Goal: Transaction & Acquisition: Purchase product/service

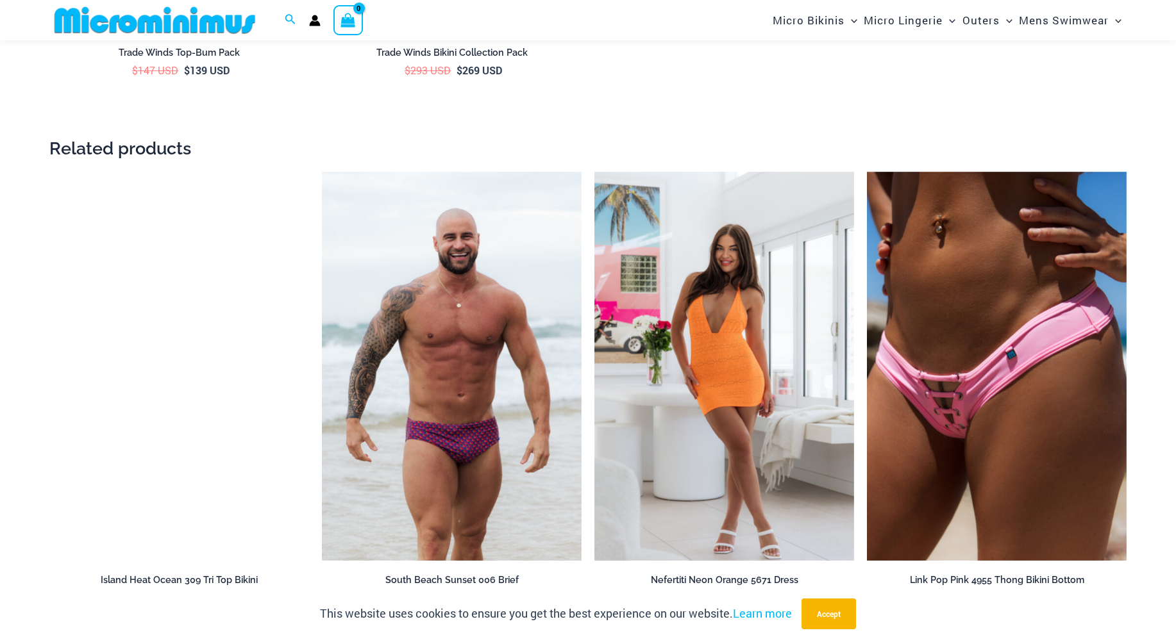
scroll to position [1912, 0]
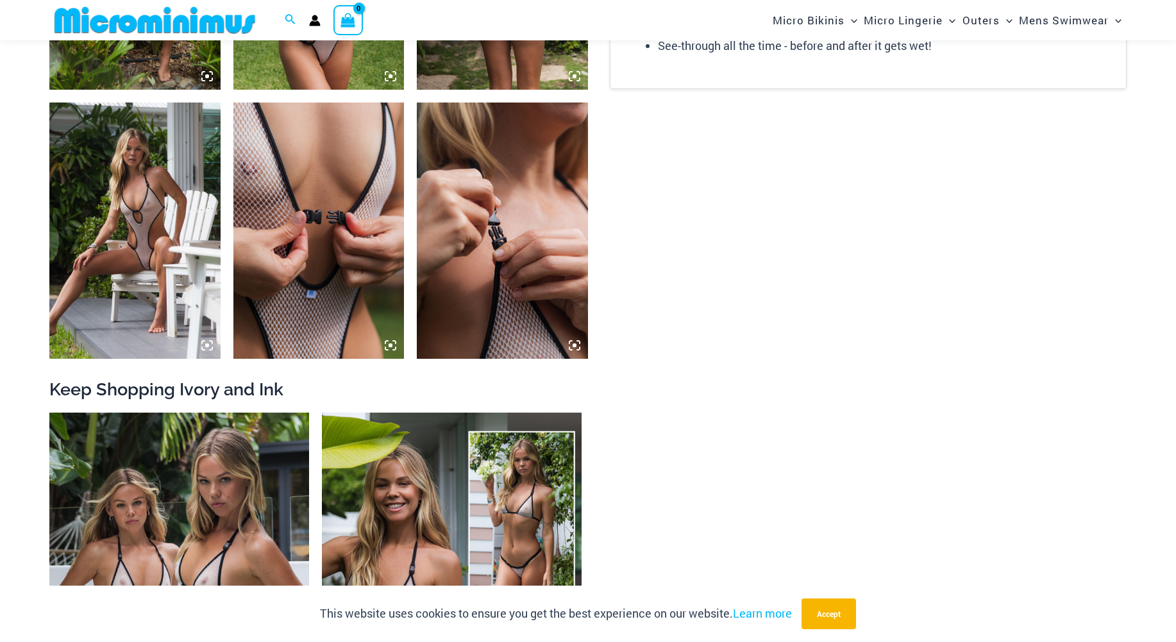
click at [208, 344] on icon at bounding box center [207, 346] width 12 height 12
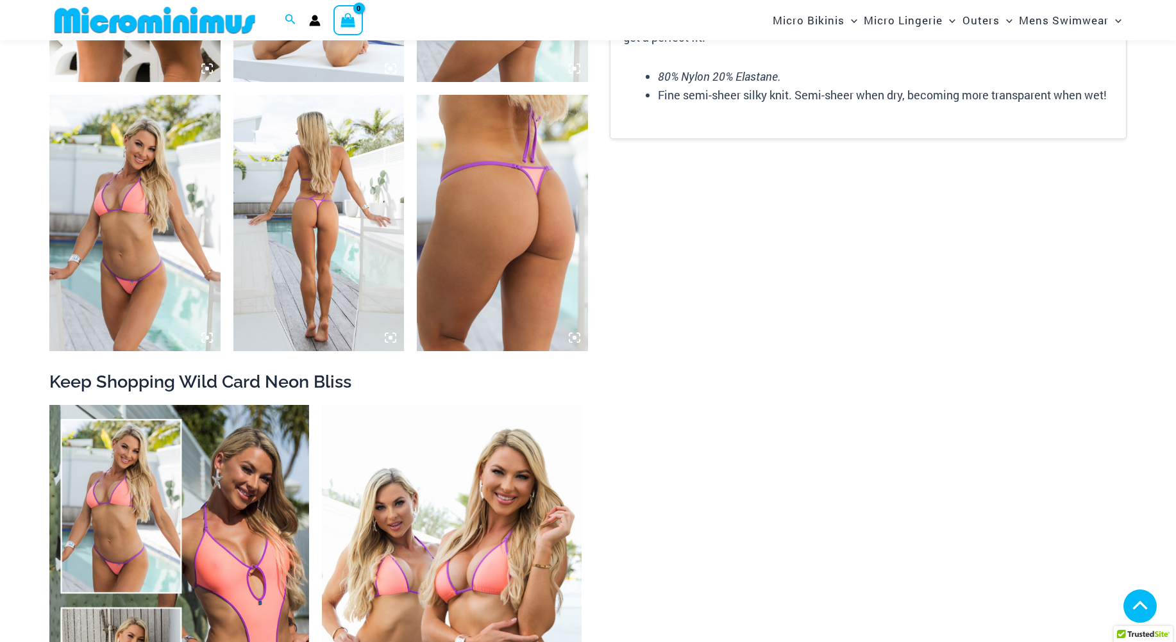
scroll to position [1535, 0]
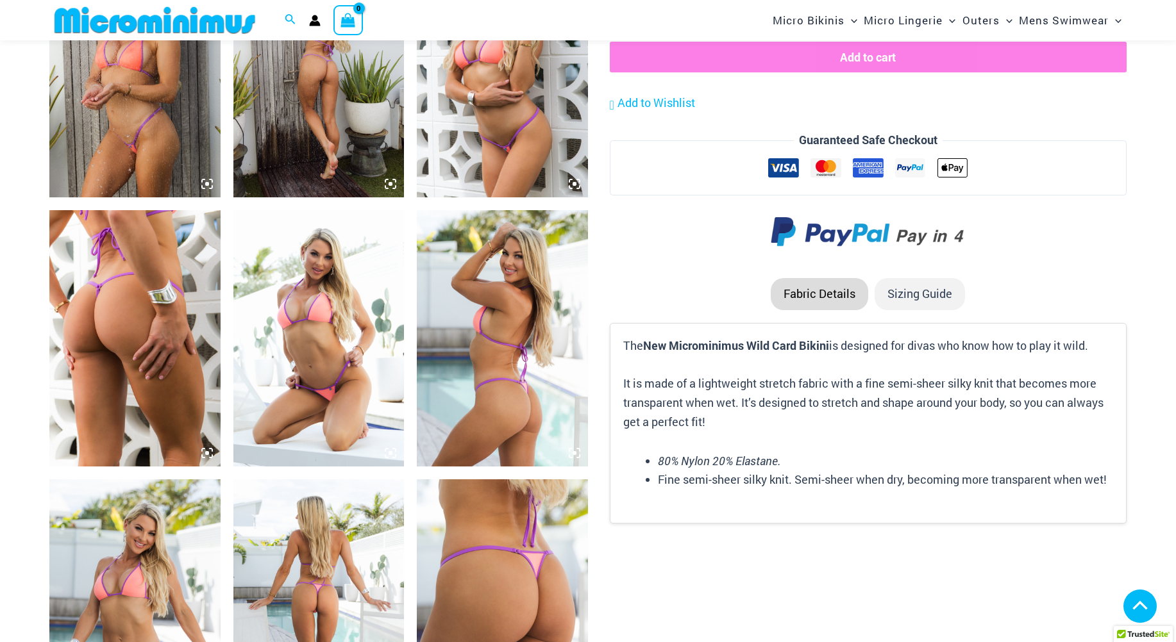
click at [146, 275] on img at bounding box center [134, 338] width 171 height 256
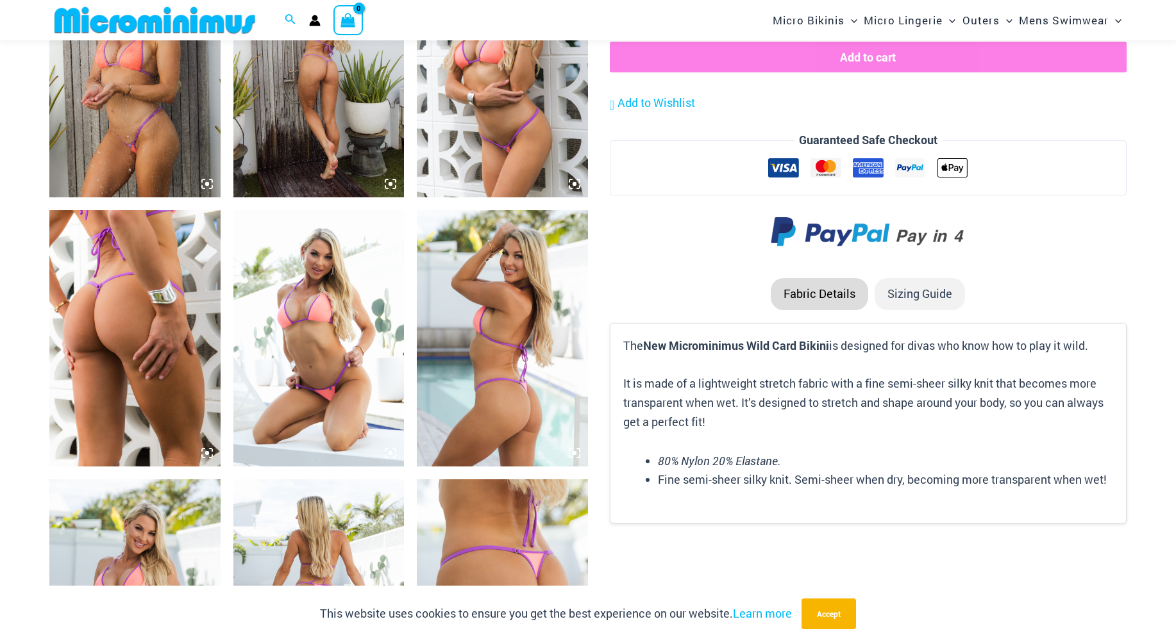
scroll to position [1920, 0]
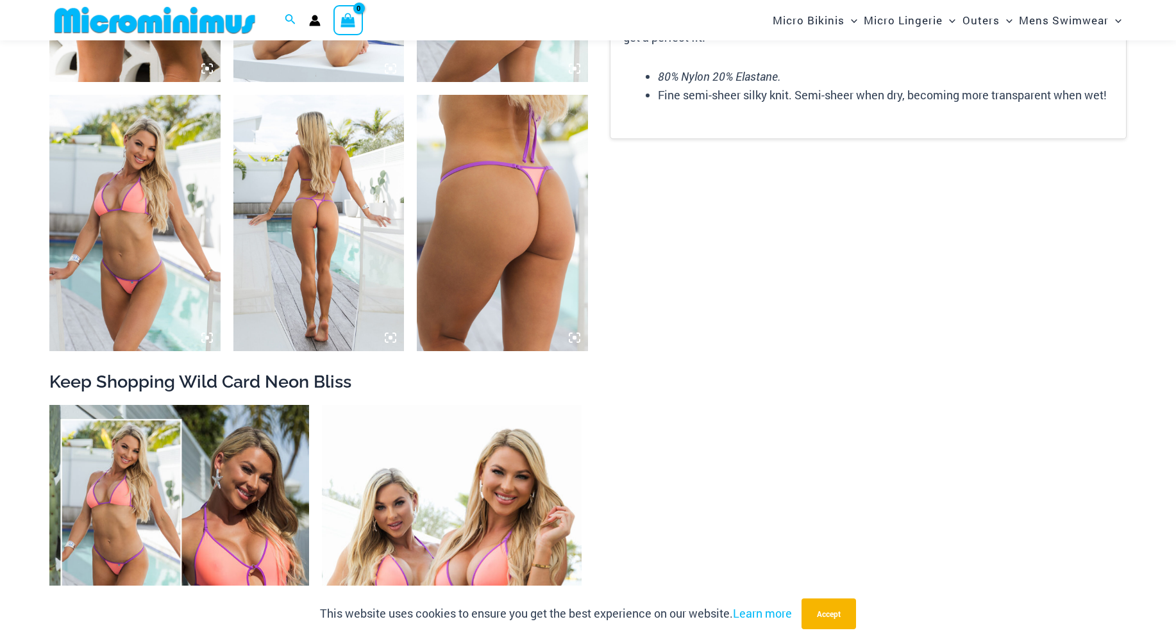
click at [569, 337] on icon at bounding box center [575, 338] width 12 height 12
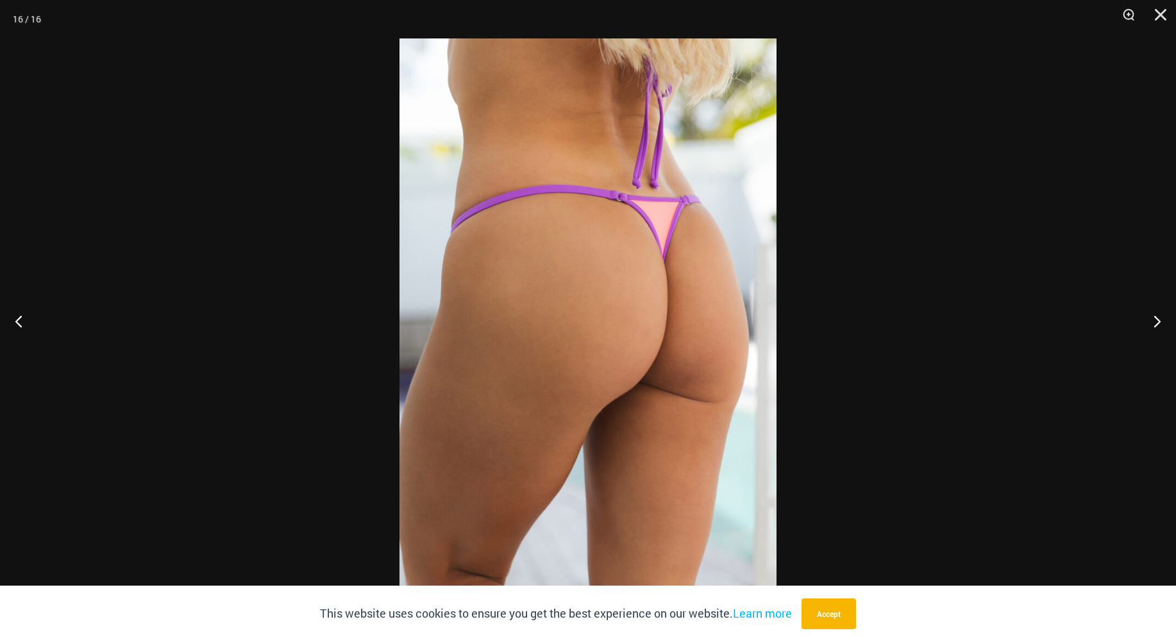
click at [516, 319] on img at bounding box center [587, 321] width 377 height 566
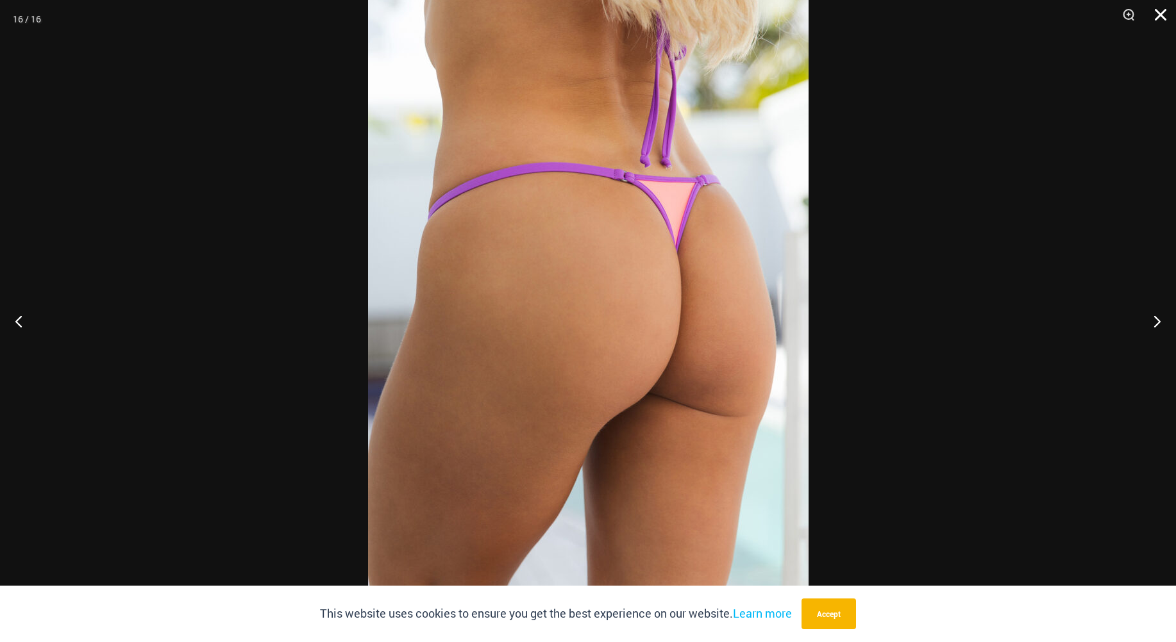
click at [1167, 9] on button "Close" at bounding box center [1156, 19] width 32 height 38
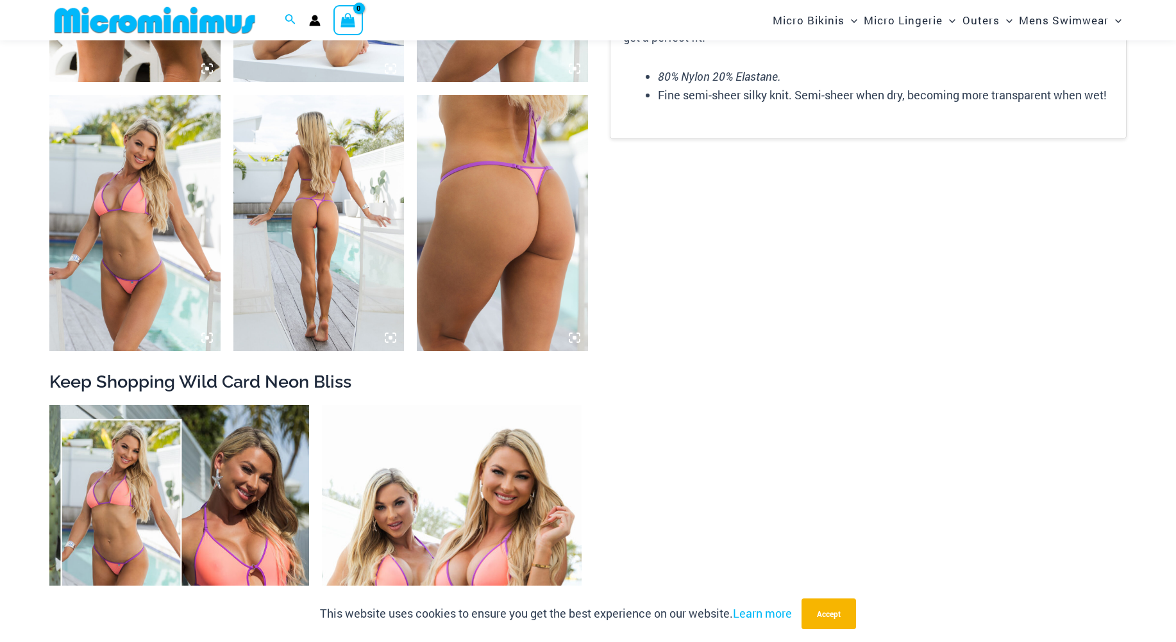
scroll to position [1150, 0]
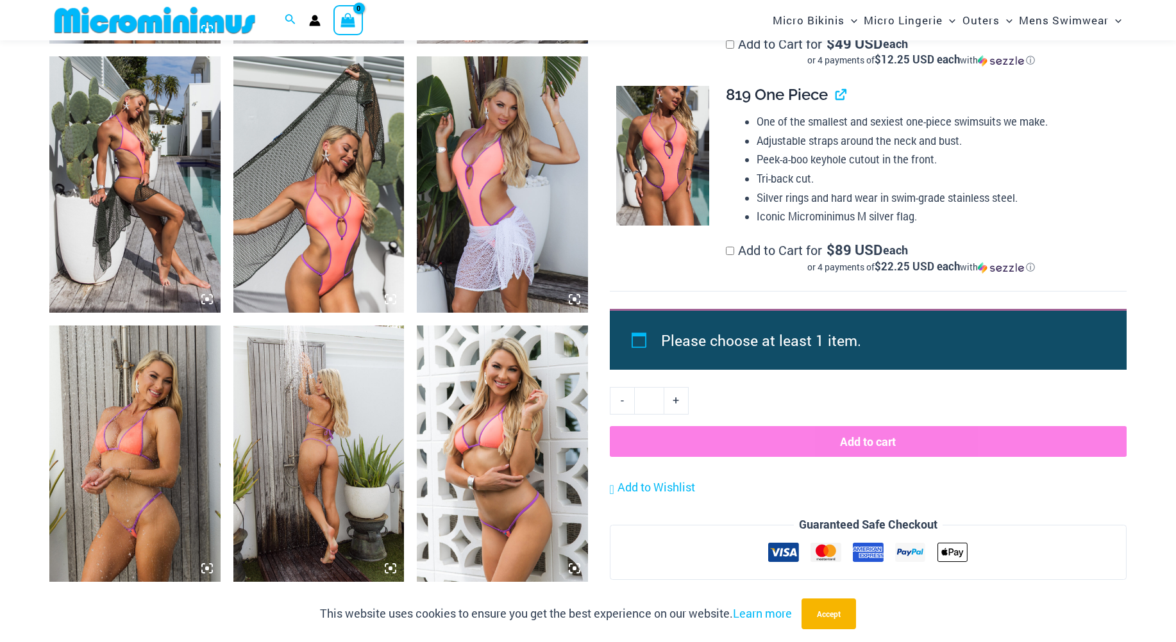
click at [134, 460] on img at bounding box center [134, 454] width 171 height 256
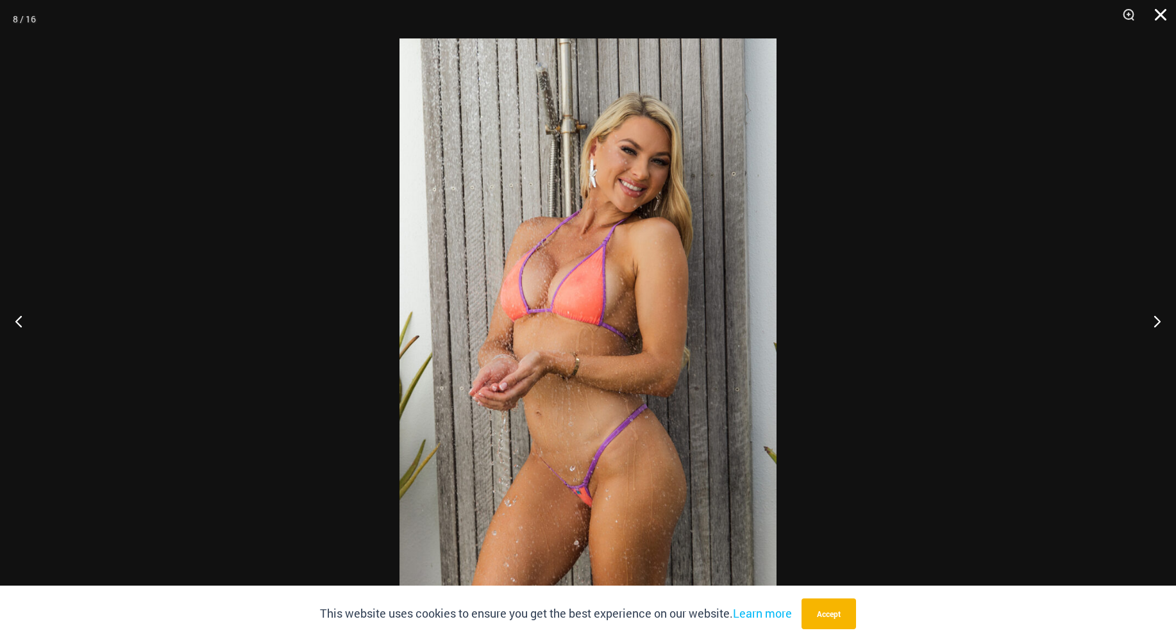
click at [1161, 11] on button "Close" at bounding box center [1156, 19] width 32 height 38
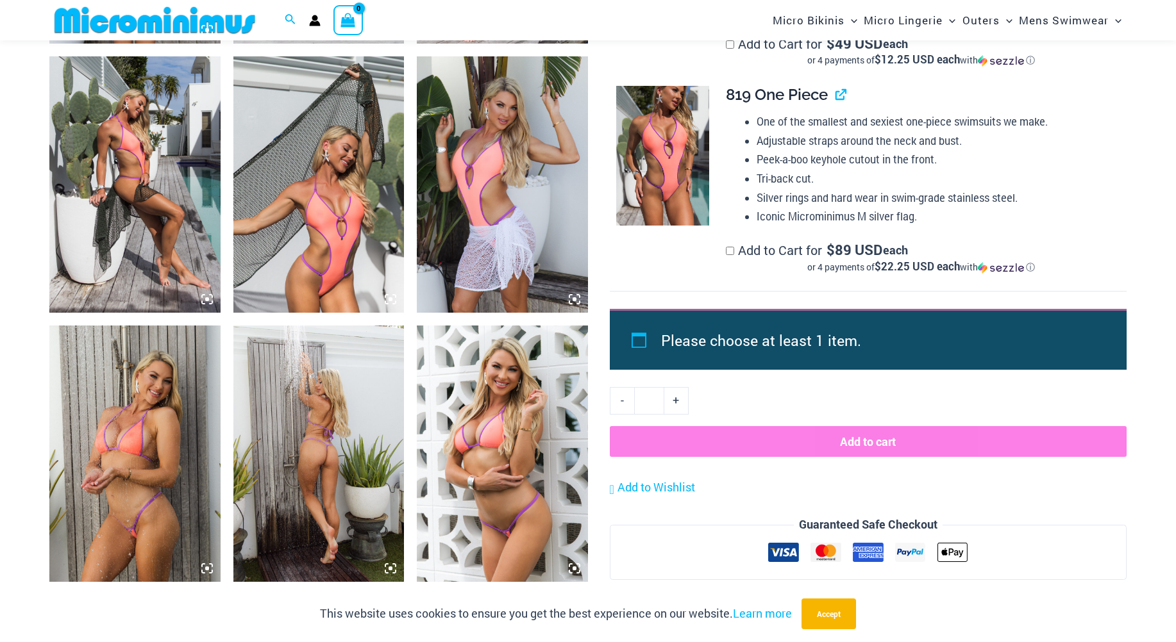
scroll to position [1535, 0]
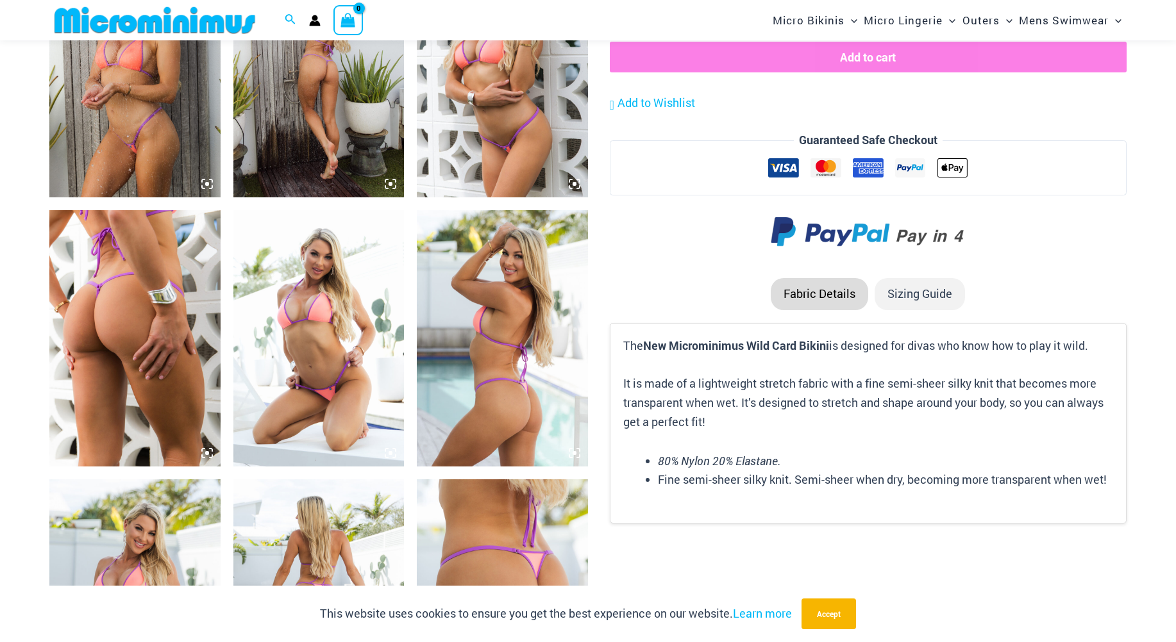
click at [207, 450] on icon at bounding box center [207, 454] width 12 height 12
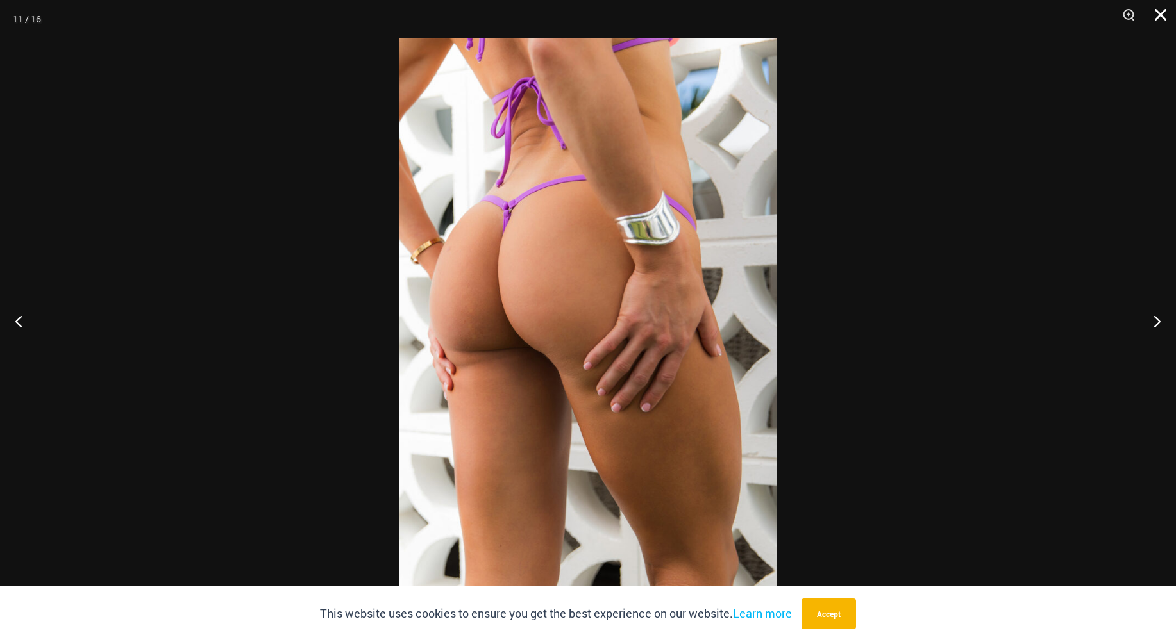
click at [1159, 10] on button "Close" at bounding box center [1156, 19] width 32 height 38
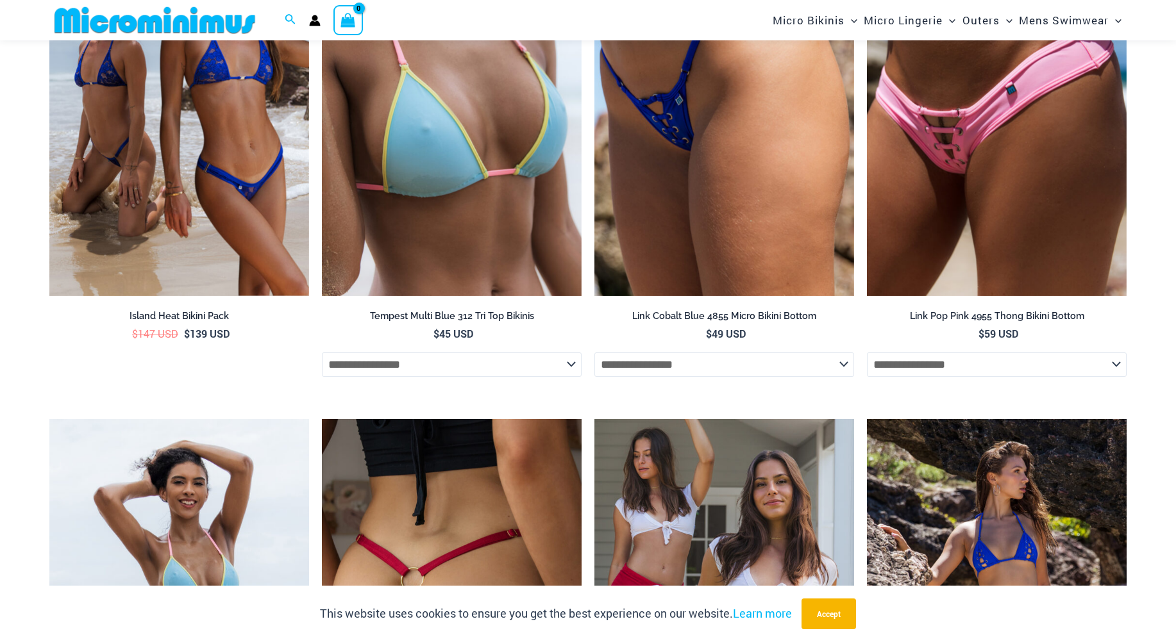
scroll to position [3843, 0]
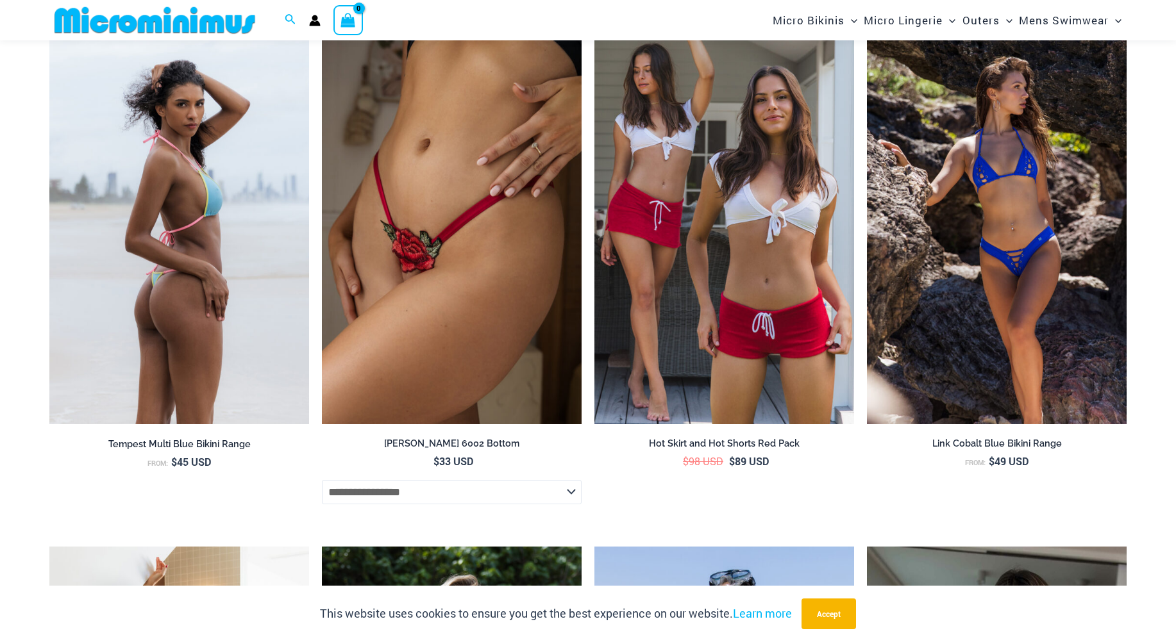
click at [187, 305] on img at bounding box center [179, 230] width 260 height 390
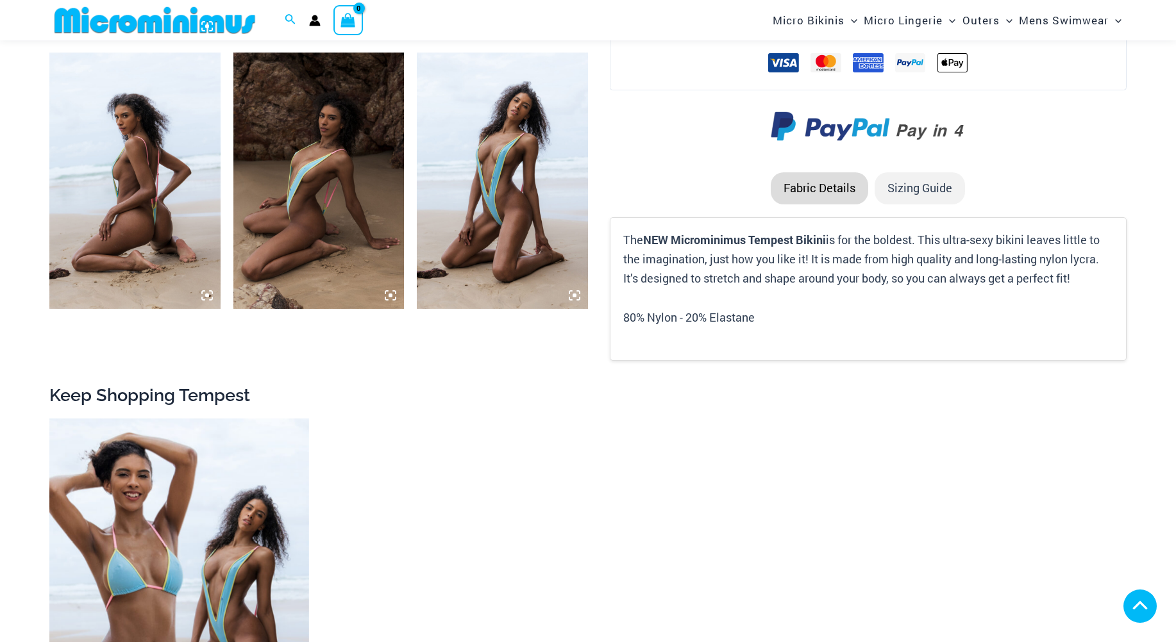
scroll to position [1154, 0]
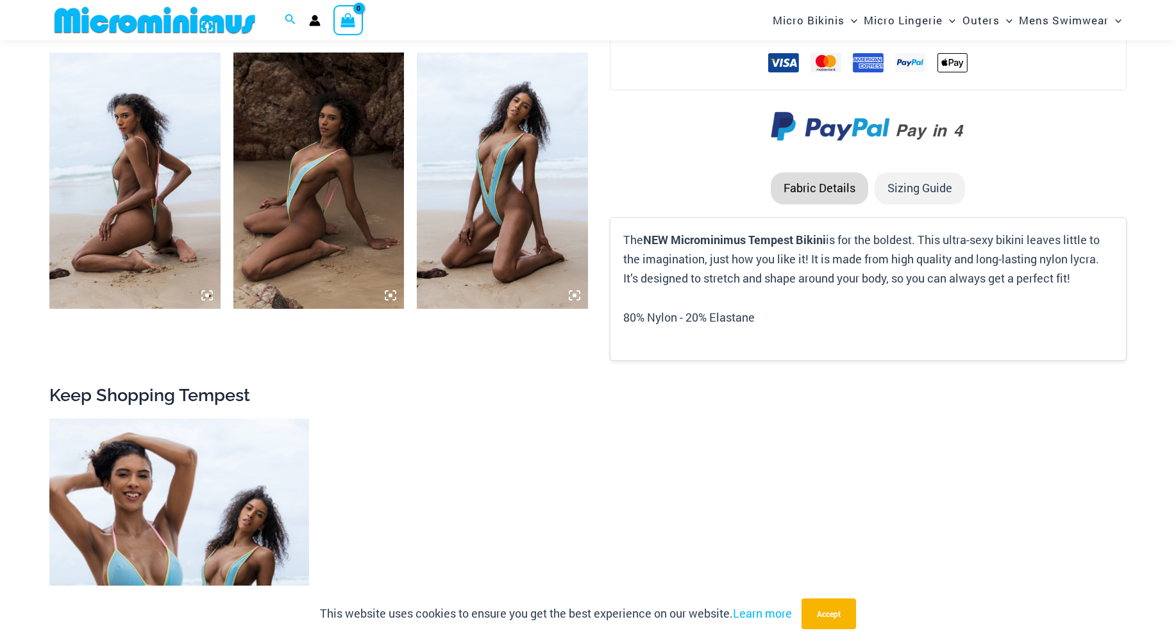
click at [392, 296] on icon at bounding box center [391, 296] width 4 height 4
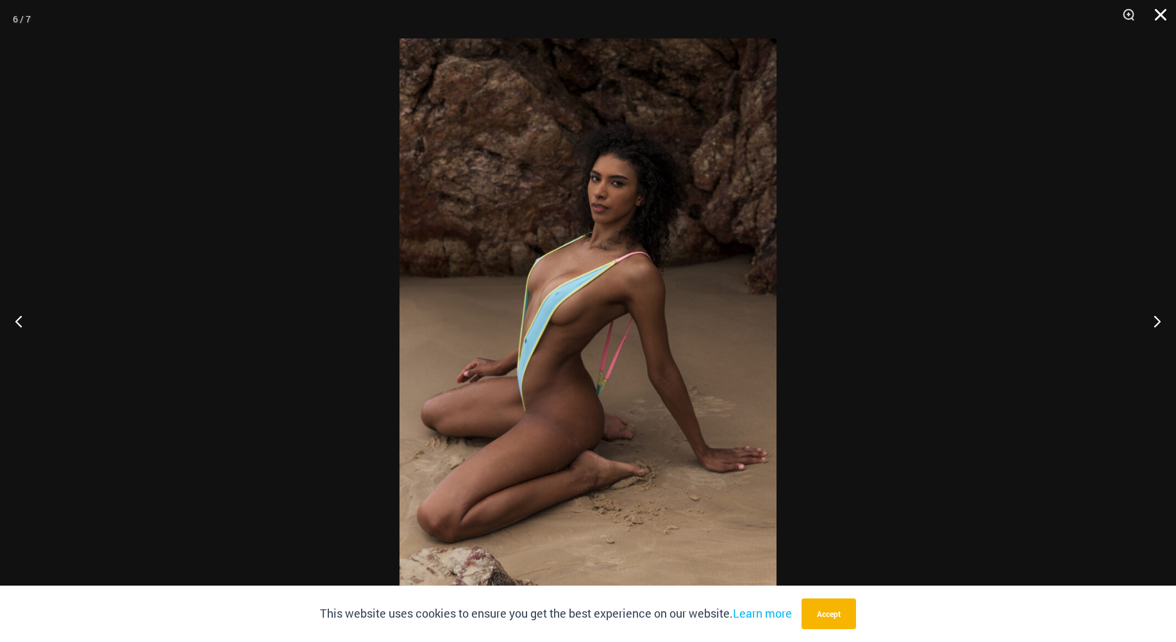
click at [1153, 15] on button "Close" at bounding box center [1156, 19] width 32 height 38
